Goal: Use online tool/utility: Use online tool/utility

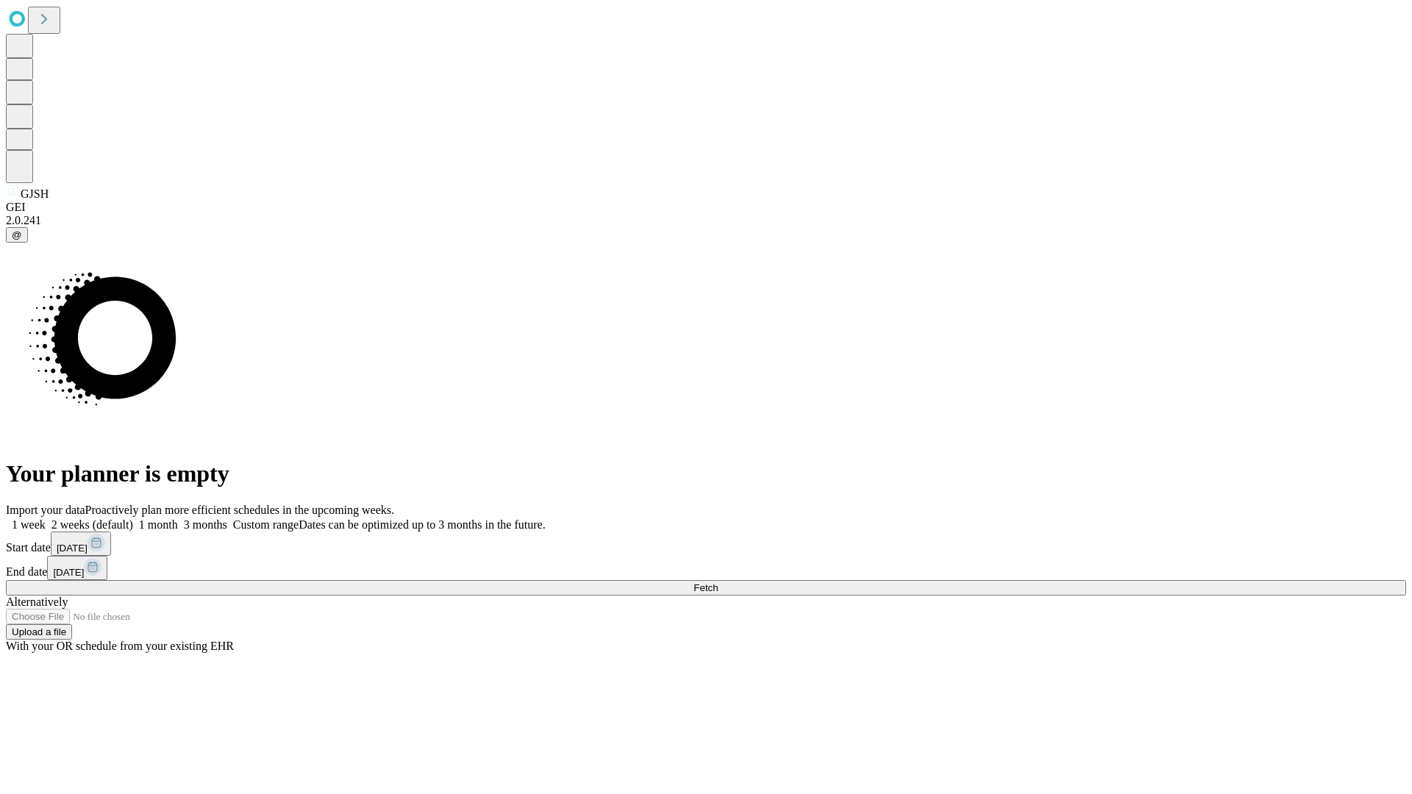
click at [718, 583] on span "Fetch" at bounding box center [706, 588] width 24 height 11
